Goal: Transaction & Acquisition: Book appointment/travel/reservation

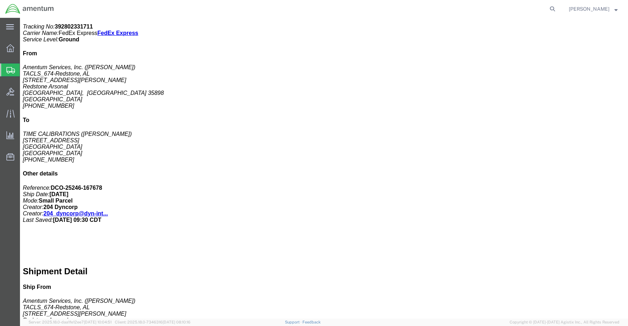
scroll to position [143, 0]
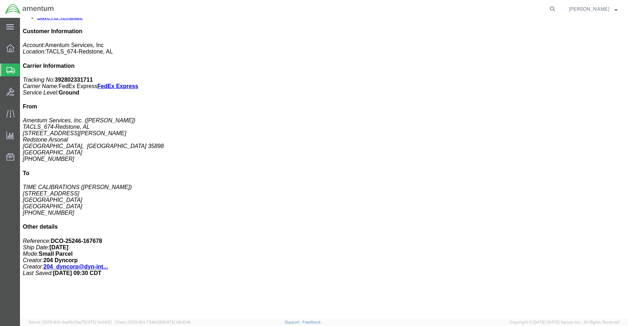
click at [10, 66] on div at bounding box center [10, 69] width 20 height 13
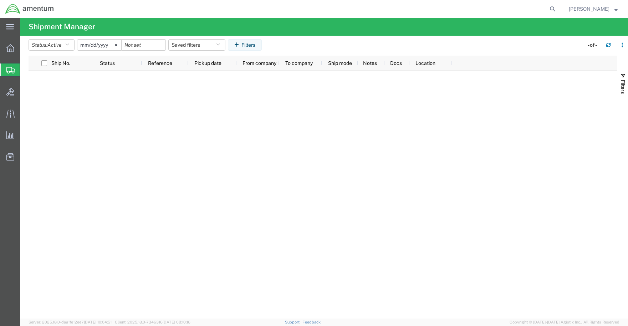
click at [25, 70] on span "Shipments" at bounding box center [23, 70] width 6 height 14
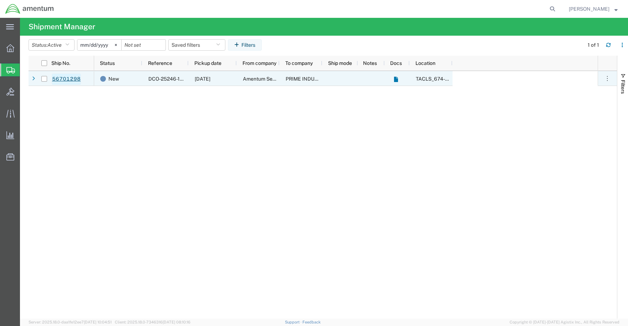
click at [74, 78] on link "56701298" at bounding box center [66, 78] width 29 height 11
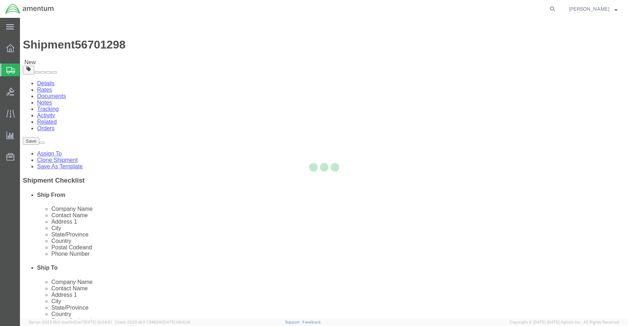
select select "42736"
select select
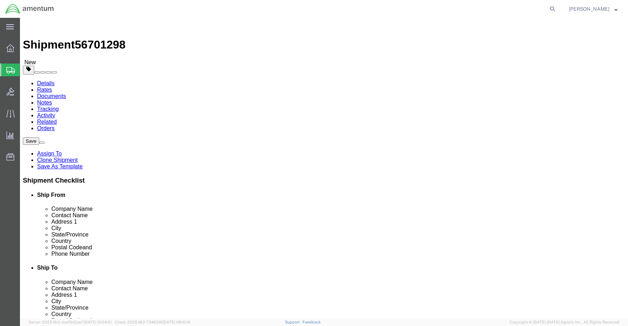
click input ","
click button "Rate Shipment"
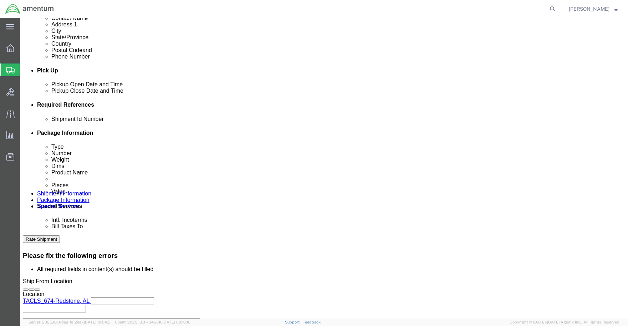
scroll to position [261, 0]
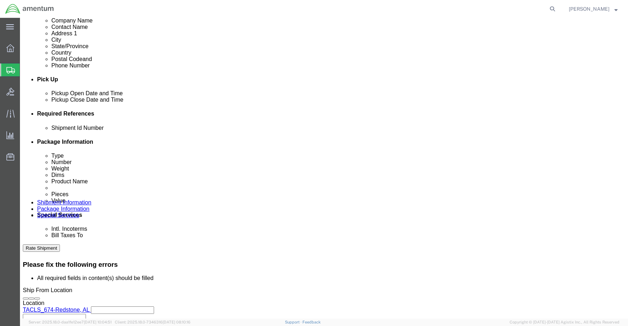
click icon
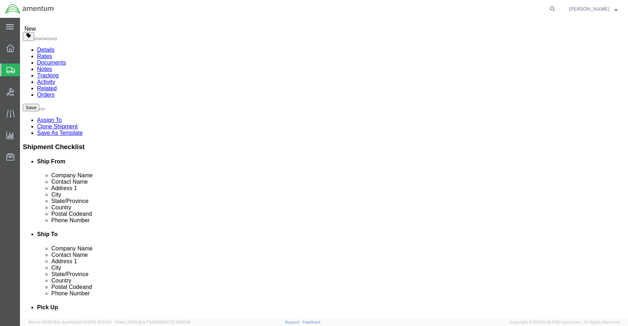
click dd
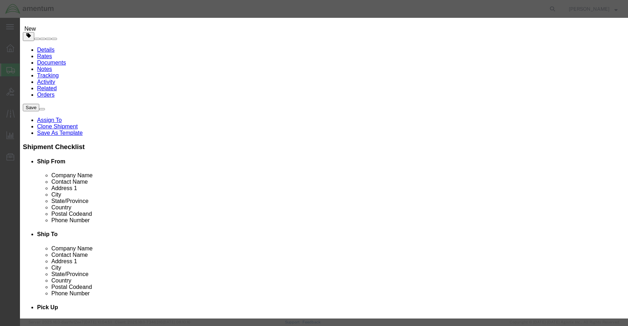
click input "text"
type input "2000"
click button "Save & Close"
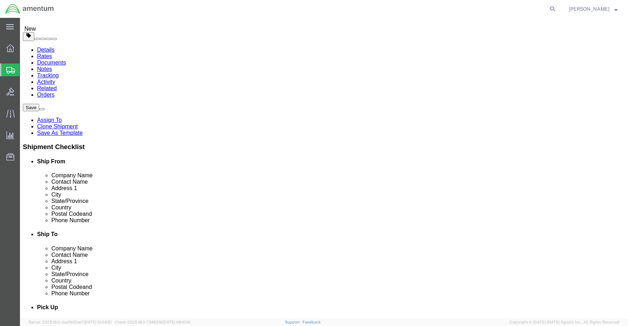
click button "Continue"
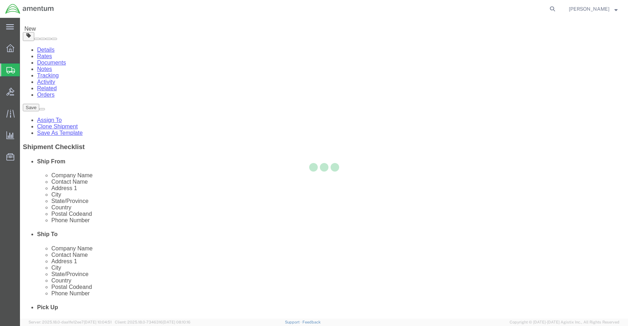
select select
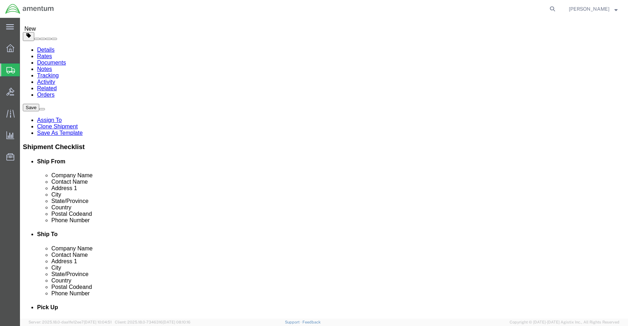
select select "DEPARTMENT"
click button "Rate Shipment"
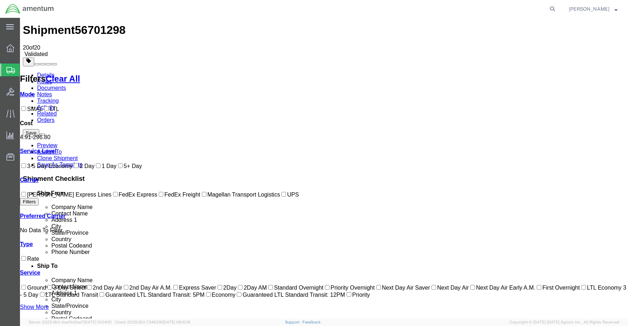
scroll to position [0, 0]
